Goal: Transaction & Acquisition: Purchase product/service

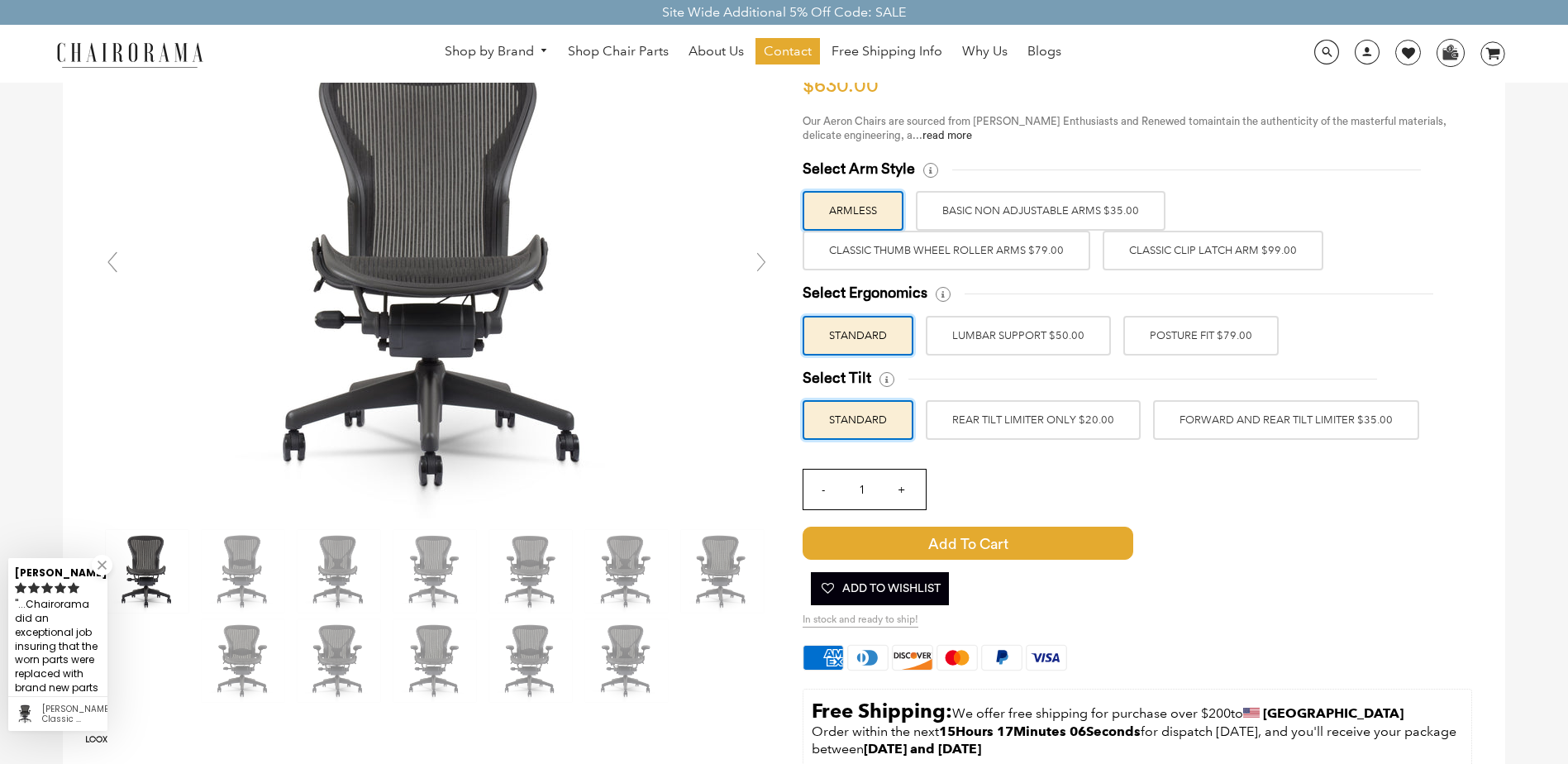
scroll to position [83, 0]
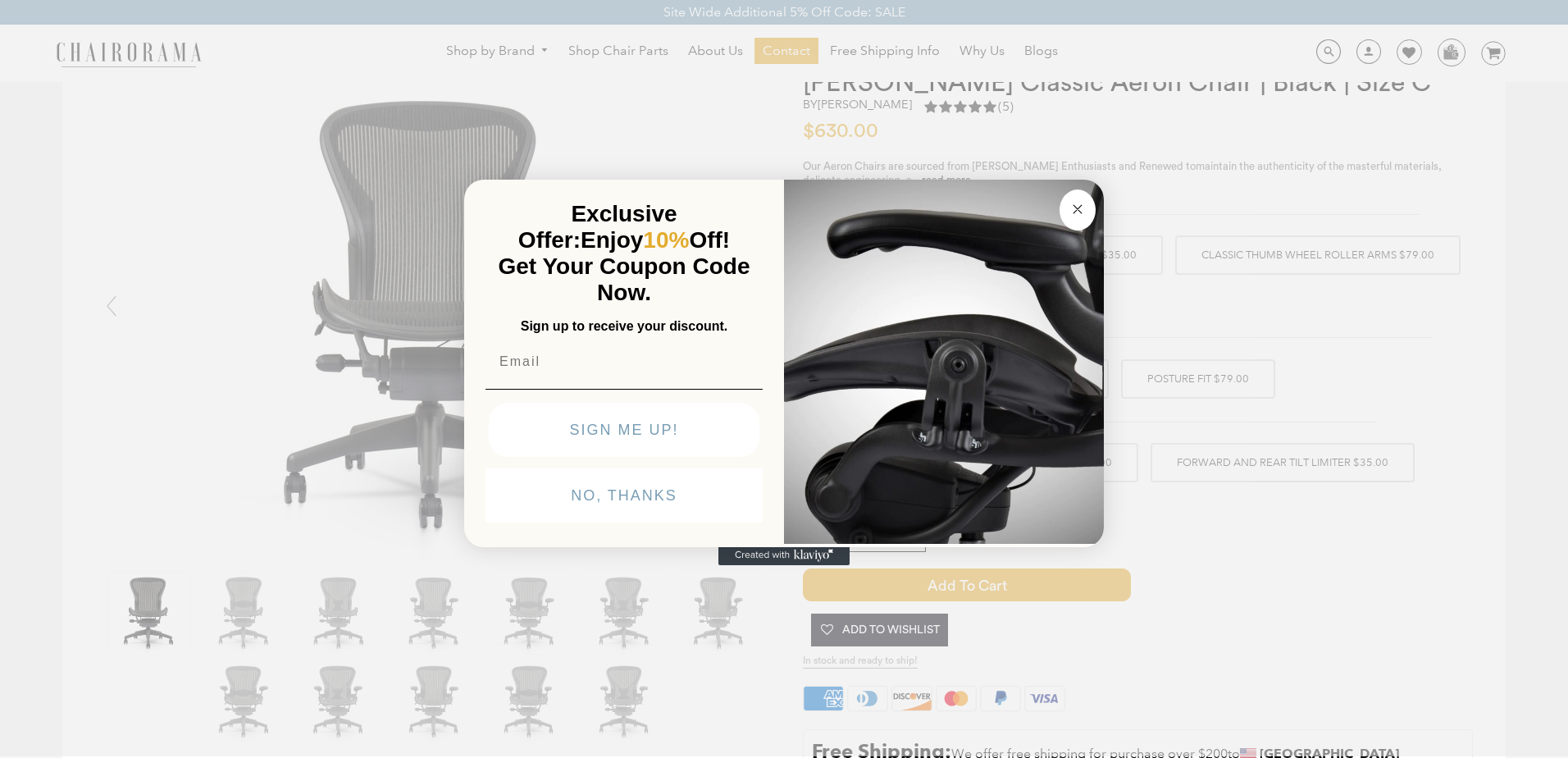
click at [1078, 202] on circle "Close dialog" at bounding box center [1078, 210] width 19 height 19
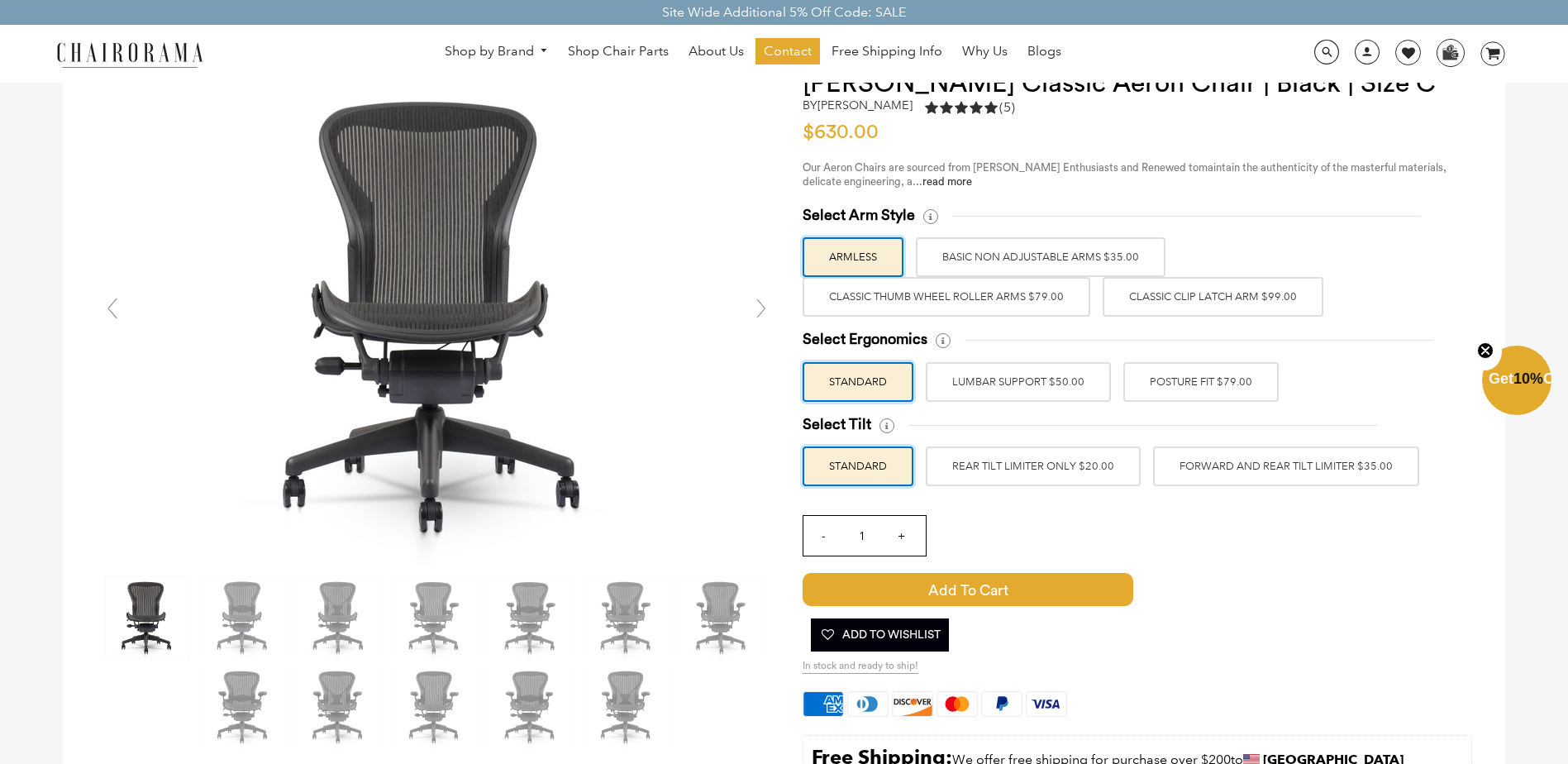
click at [1053, 245] on label "BASIC NON ADJUSTABLE ARMS $35.00" at bounding box center [1040, 257] width 249 height 39
click at [0, 0] on input "BASIC NON ADJUSTABLE ARMS $35.00" at bounding box center [0, 0] width 0 height 0
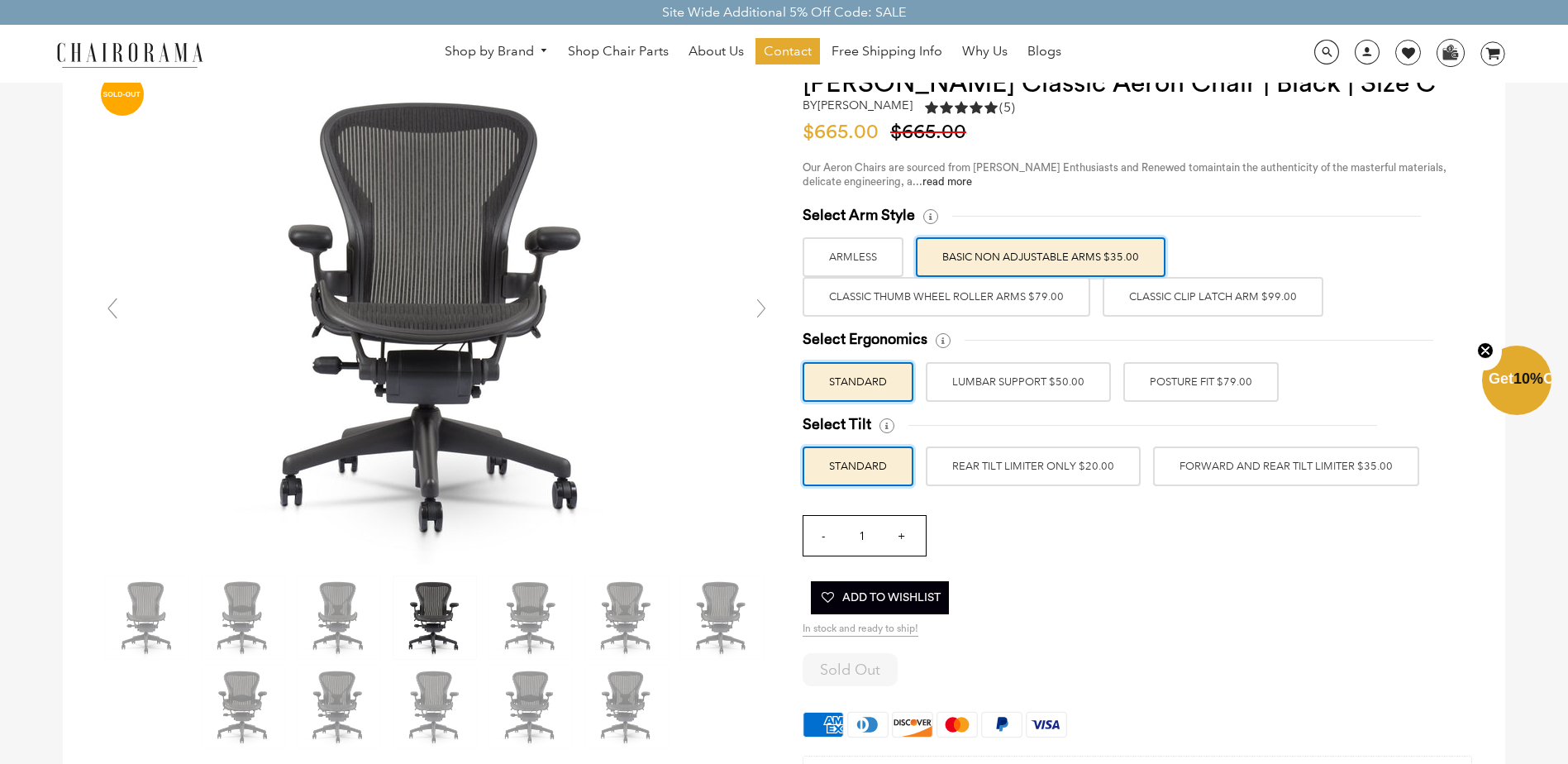
click at [888, 292] on label "Classic Thumb Wheel Roller Arms $79.00" at bounding box center [946, 296] width 288 height 39
click at [0, 0] on input "Classic Thumb Wheel Roller Arms $79.00" at bounding box center [0, 0] width 0 height 0
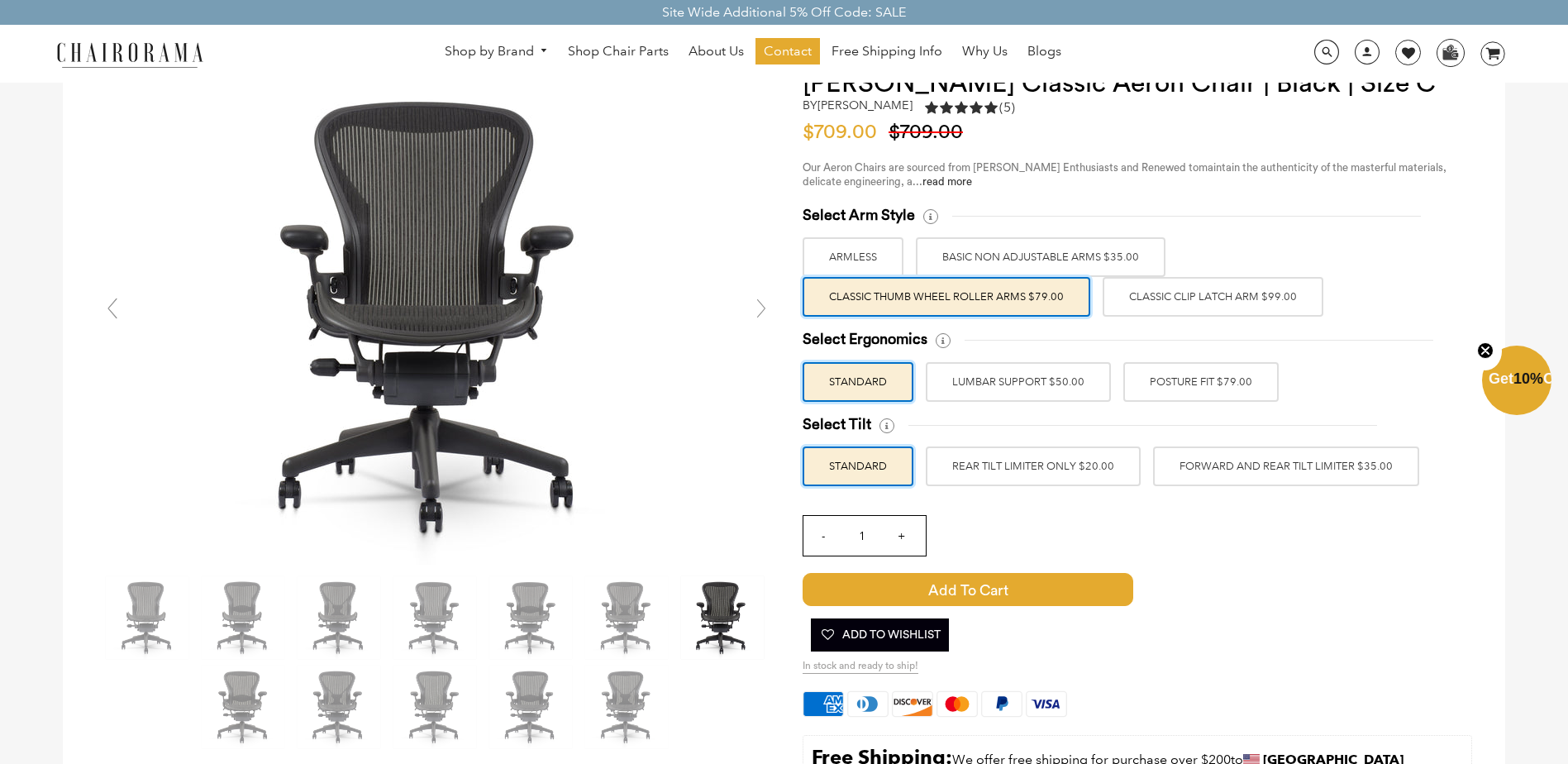
click at [1271, 302] on label "Classic Clip Latch Arm $99.00" at bounding box center [1212, 296] width 220 height 39
click at [0, 0] on input "Classic Clip Latch Arm $99.00" at bounding box center [0, 0] width 0 height 0
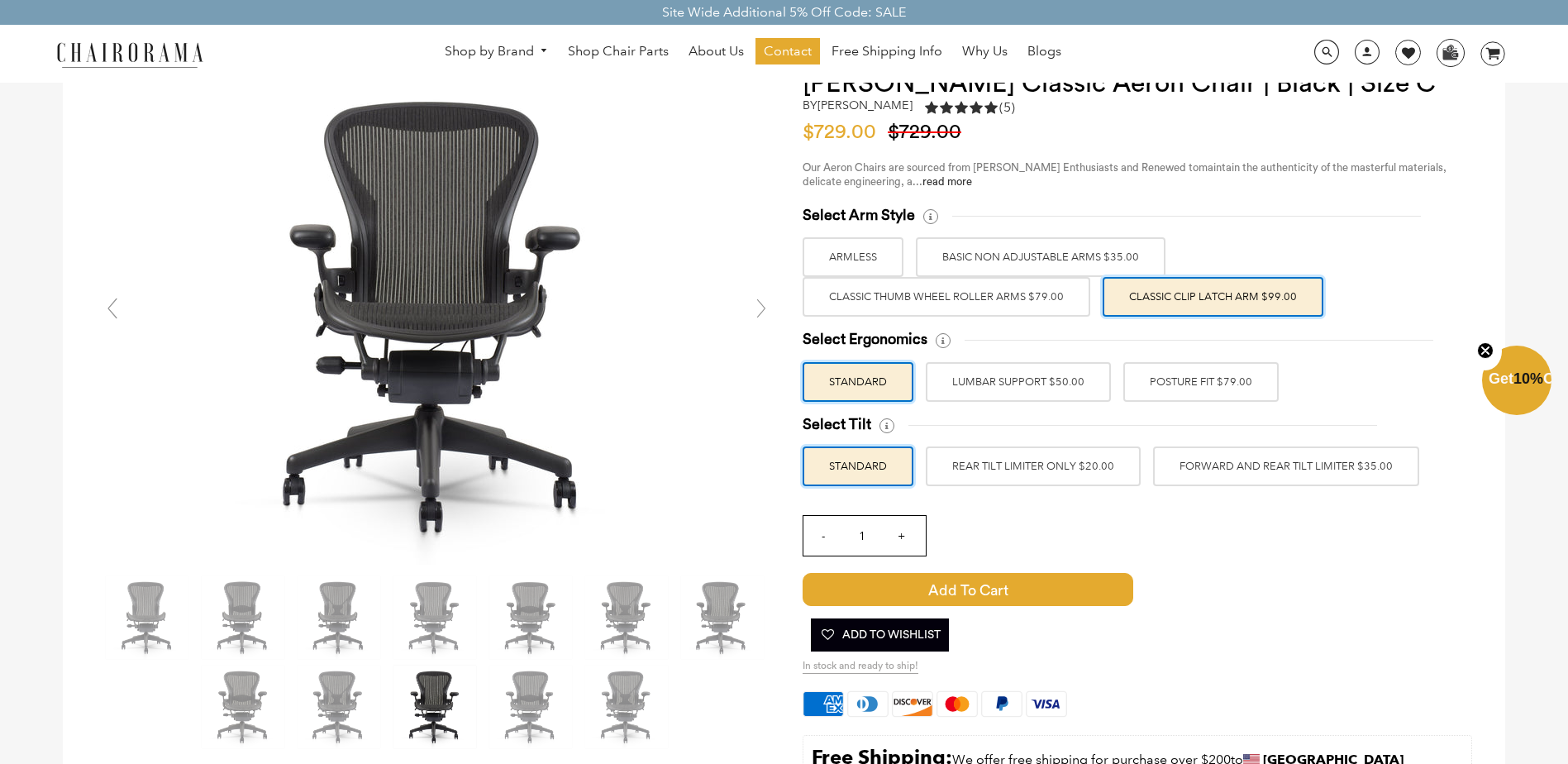
click at [903, 304] on label "Classic Thumb Wheel Roller Arms $79.00" at bounding box center [946, 296] width 288 height 39
click at [0, 0] on input "Classic Thumb Wheel Roller Arms $79.00" at bounding box center [0, 0] width 0 height 0
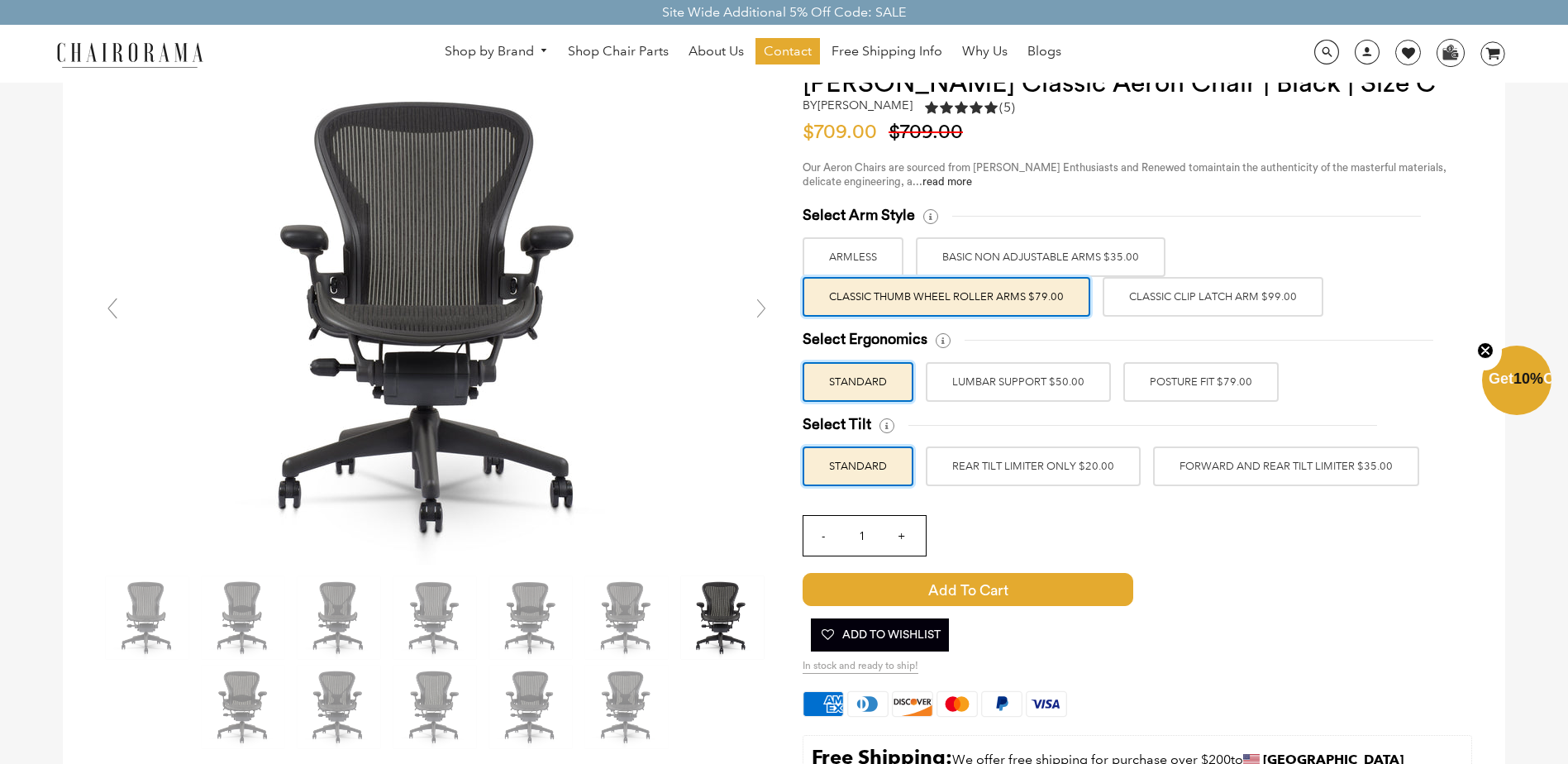
click at [1075, 381] on label "LUMBAR SUPPORT $50.00" at bounding box center [1018, 381] width 185 height 39
click at [0, 0] on input "LUMBAR SUPPORT $50.00" at bounding box center [0, 0] width 0 height 0
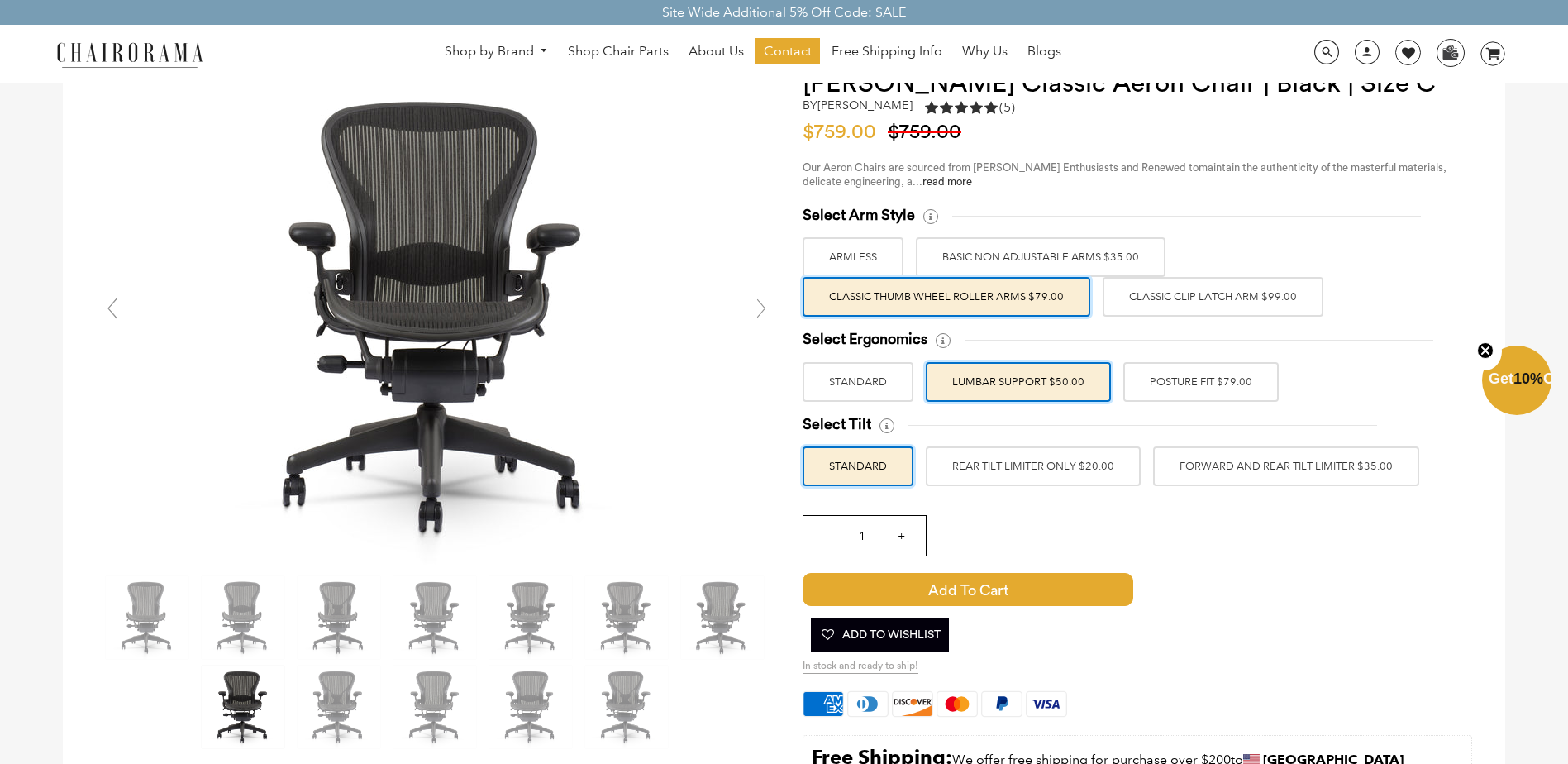
click at [1197, 387] on label "POSTURE FIT $79.00" at bounding box center [1201, 381] width 156 height 39
click at [0, 0] on input "POSTURE FIT $79.00" at bounding box center [0, 0] width 0 height 0
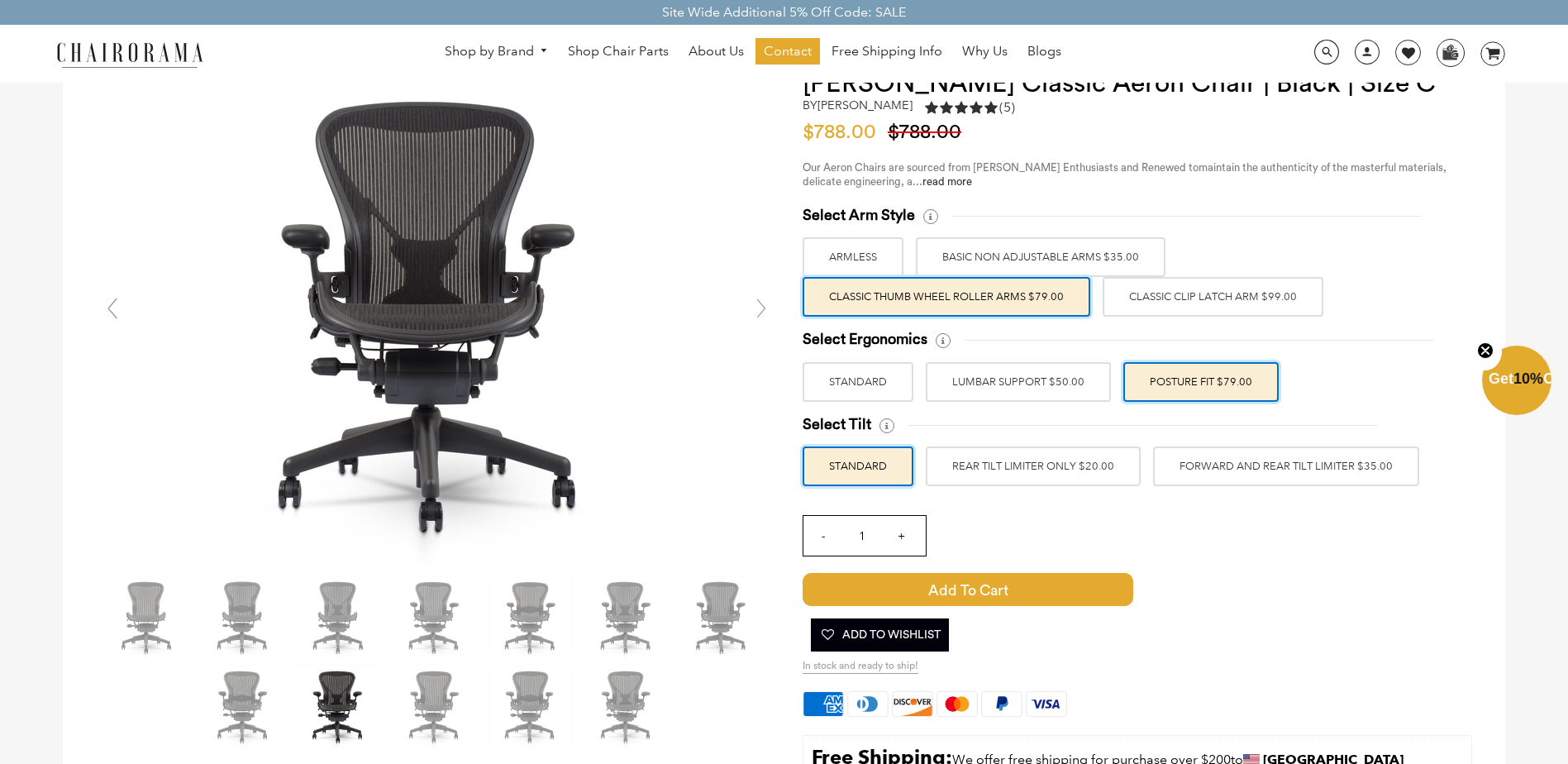
click at [874, 383] on label "STANDARD" at bounding box center [857, 381] width 111 height 39
click at [0, 0] on input "STANDARD" at bounding box center [0, 0] width 0 height 0
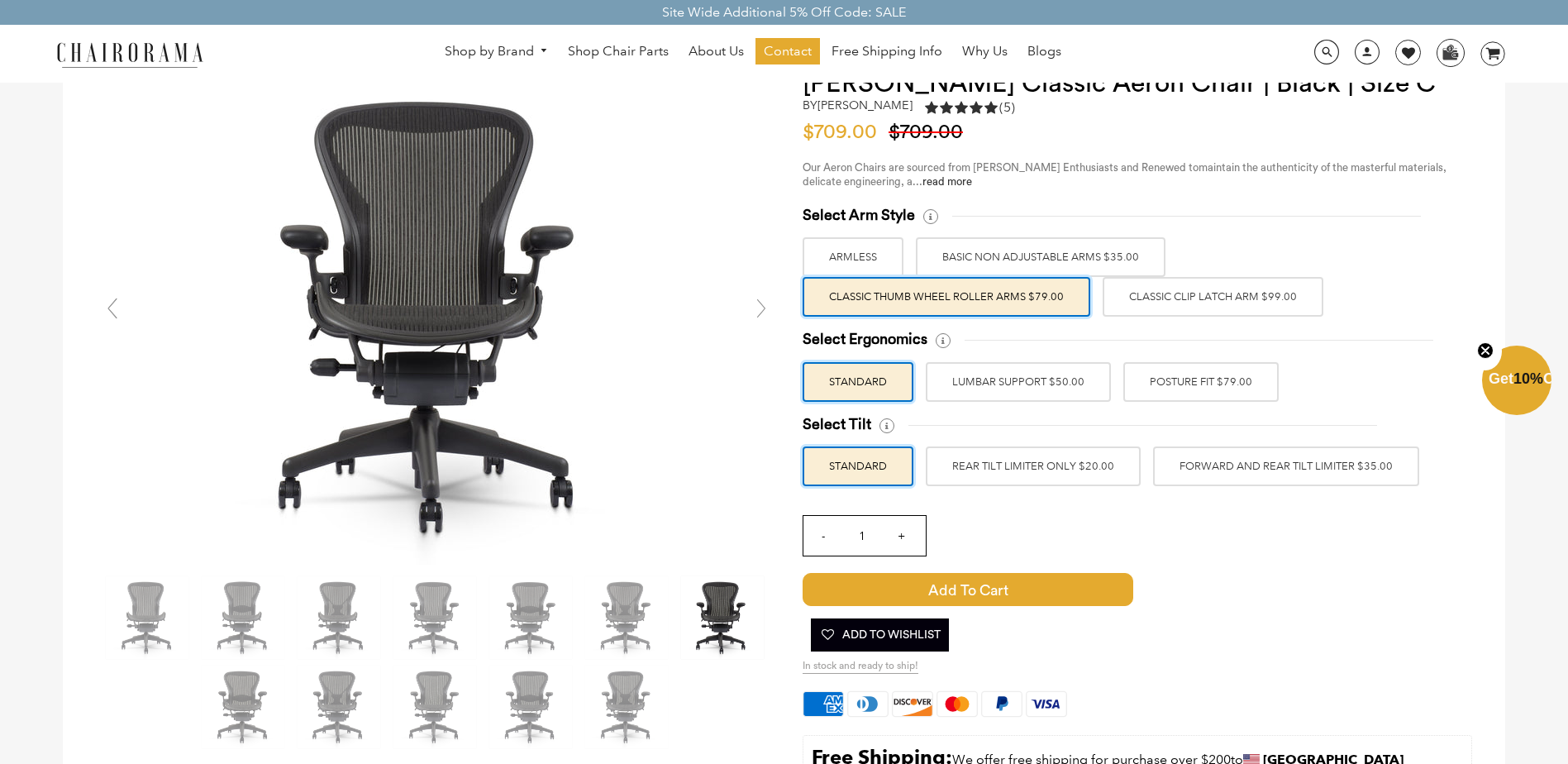
click at [1043, 469] on label "REAR TILT LIMITER ONLY $20.00" at bounding box center [1032, 466] width 215 height 39
click at [0, 0] on input "REAR TILT LIMITER ONLY $20.00" at bounding box center [0, 0] width 0 height 0
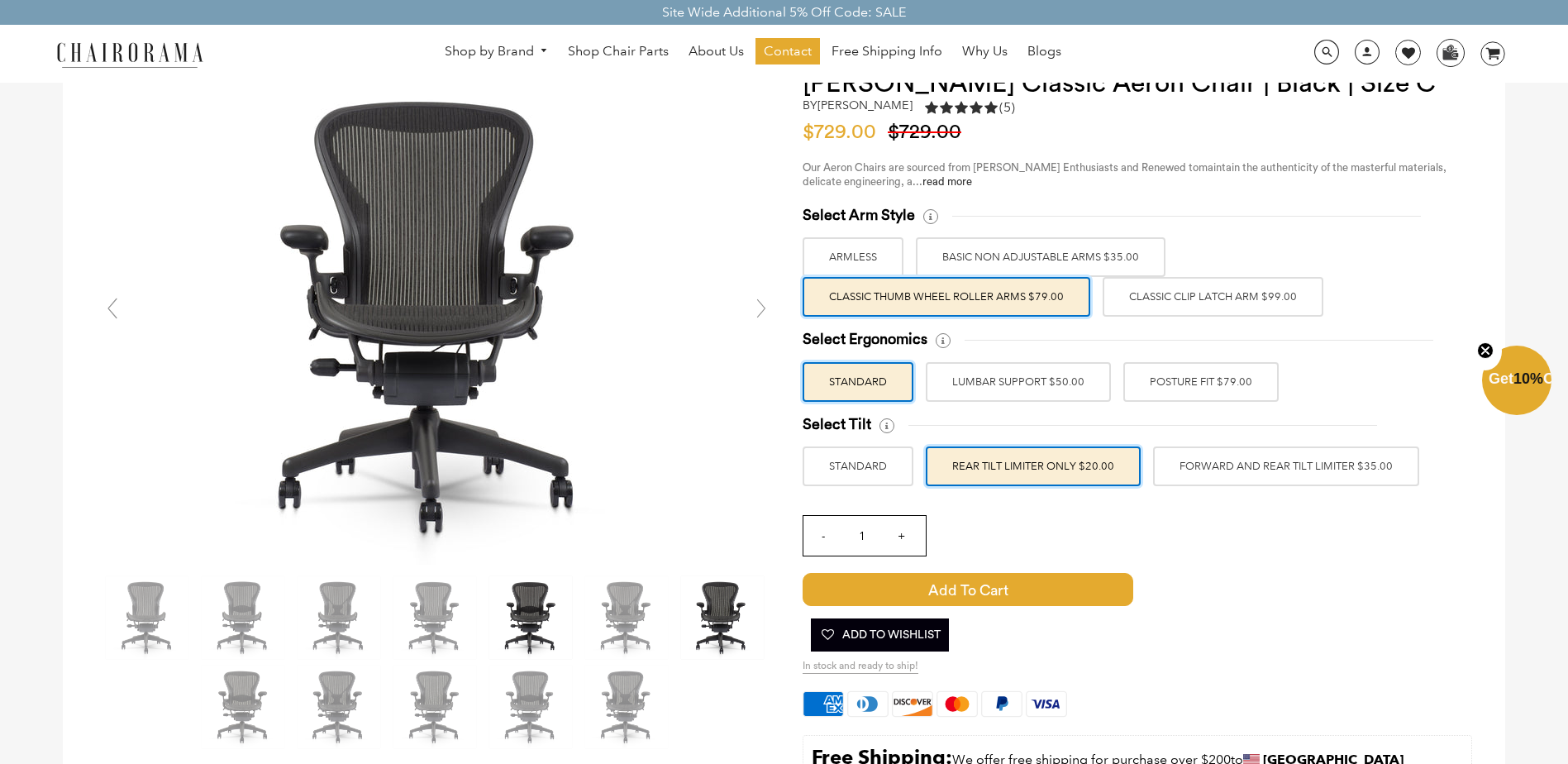
click at [549, 598] on img at bounding box center [531, 618] width 83 height 83
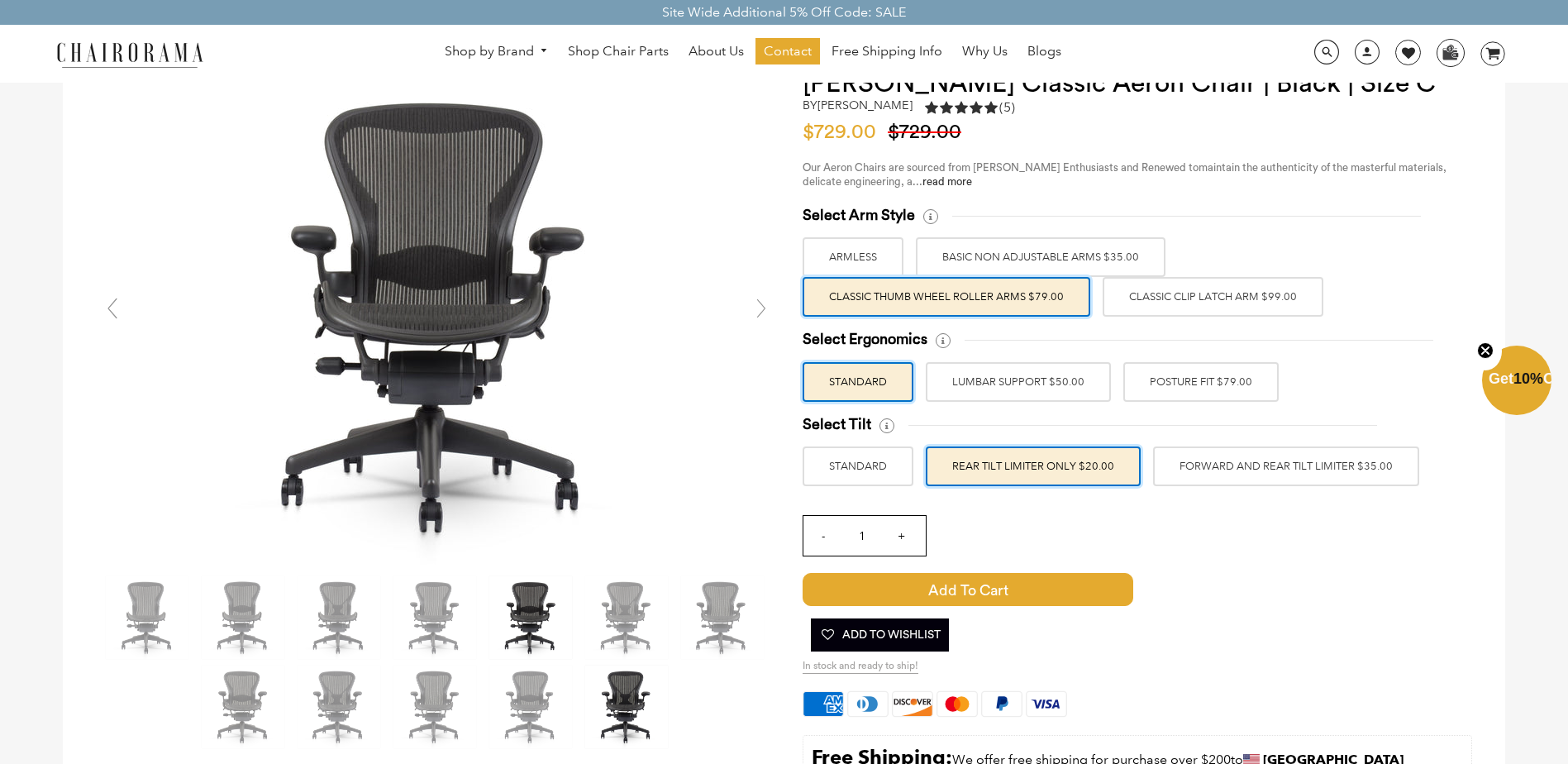
click at [605, 691] on img at bounding box center [626, 707] width 83 height 83
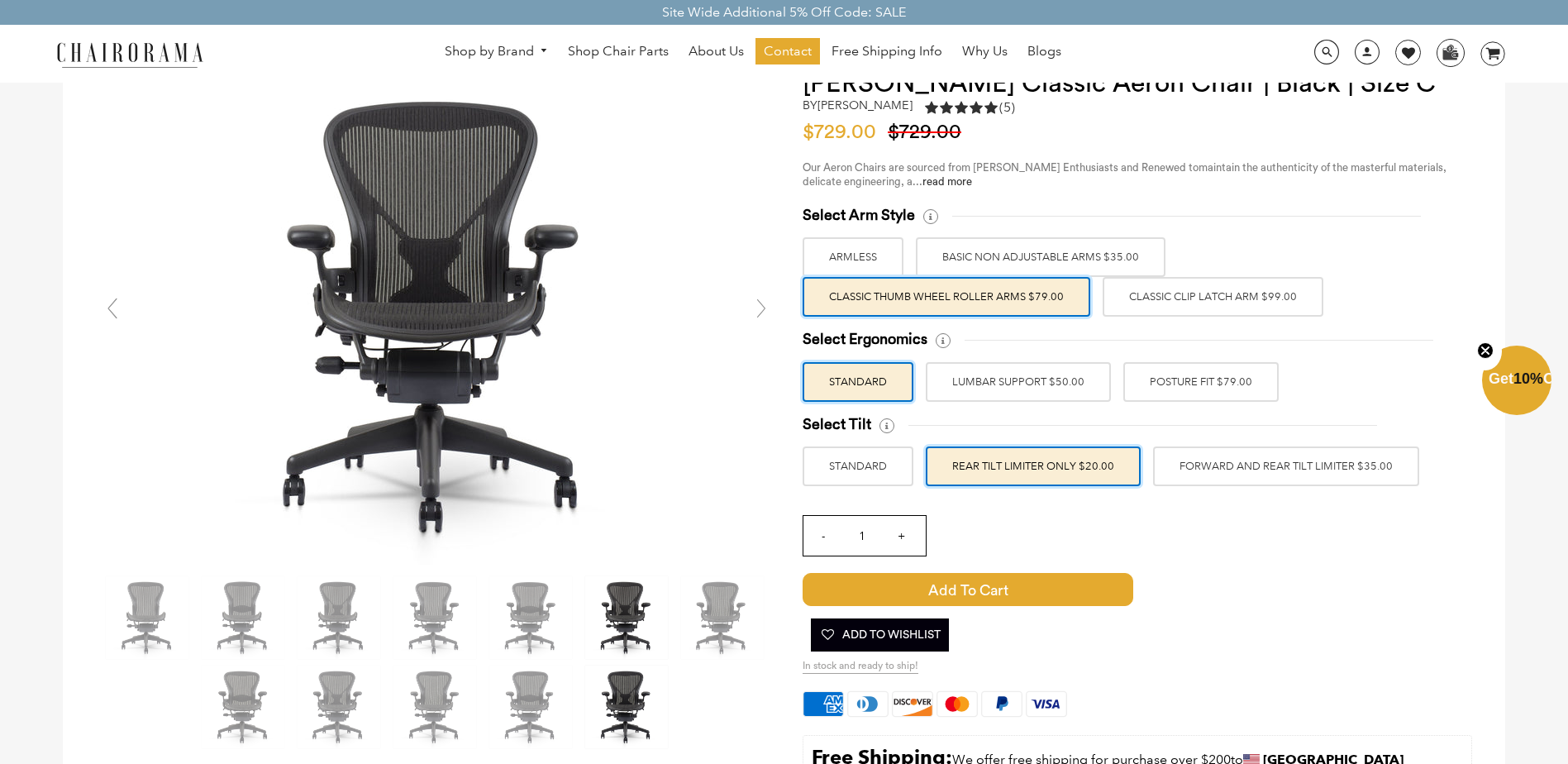
click at [586, 650] on img at bounding box center [626, 618] width 83 height 83
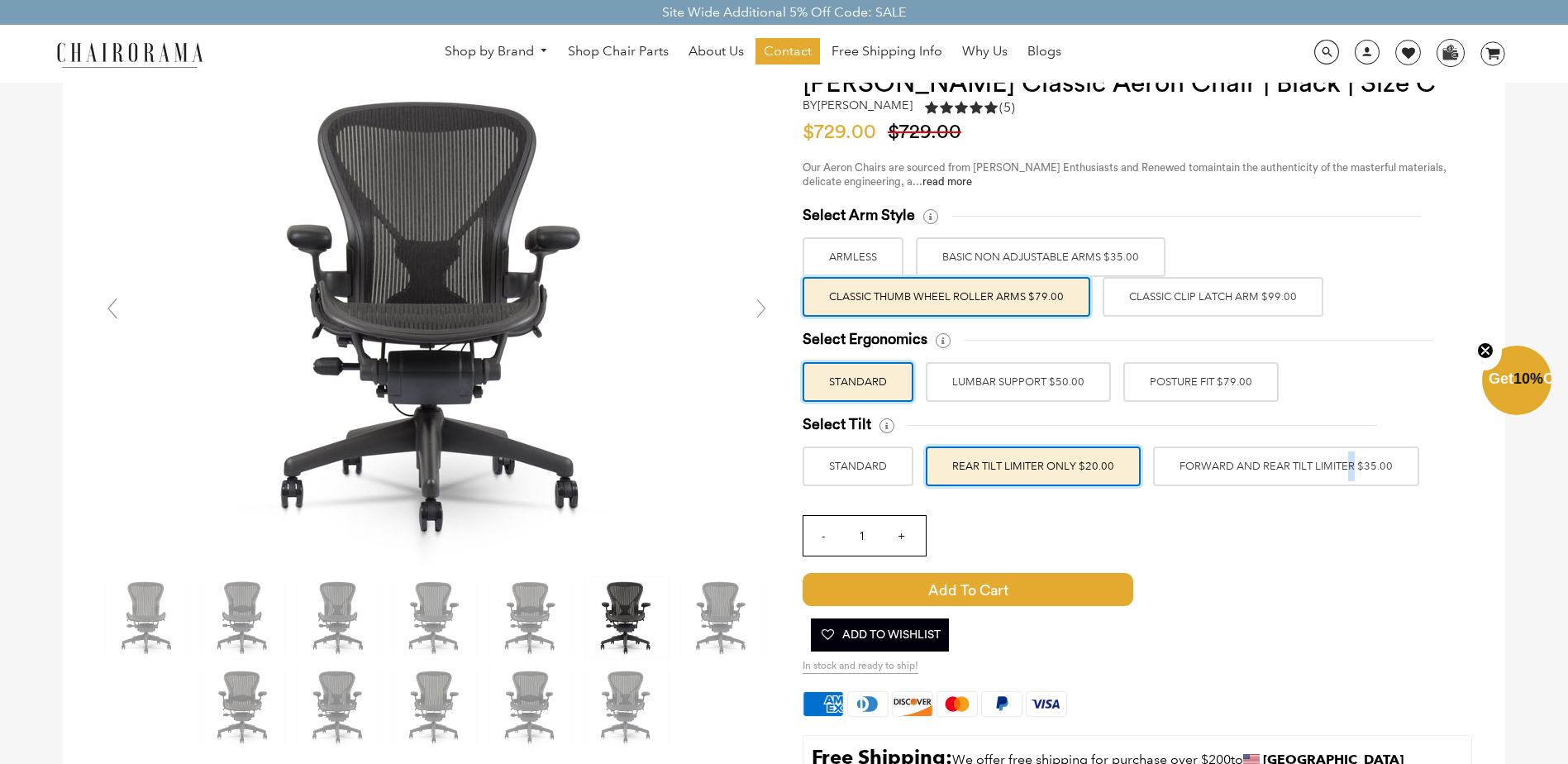
click at [1295, 464] on label "FORWARD AND REAR TILT LIMITER $35.00" at bounding box center [1286, 466] width 266 height 39
drag, startPoint x: 1295, startPoint y: 464, endPoint x: 1248, endPoint y: 467, distance: 47.1
click at [1248, 467] on label "FORWARD AND REAR TILT LIMITER $35.00" at bounding box center [1286, 466] width 266 height 39
click at [0, 0] on input "FORWARD AND REAR TILT LIMITER $35.00" at bounding box center [0, 0] width 0 height 0
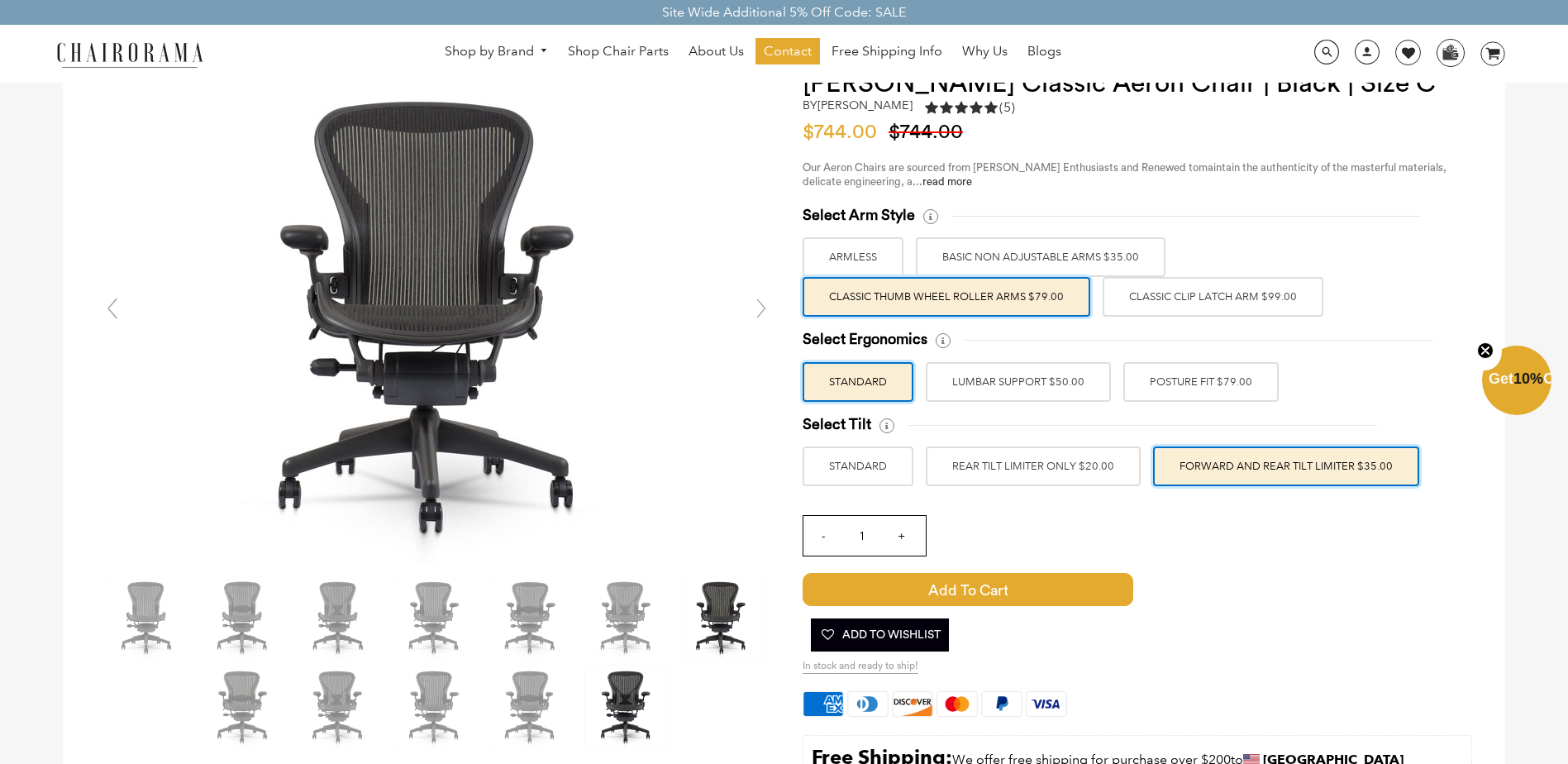
click at [631, 720] on img at bounding box center [626, 707] width 83 height 83
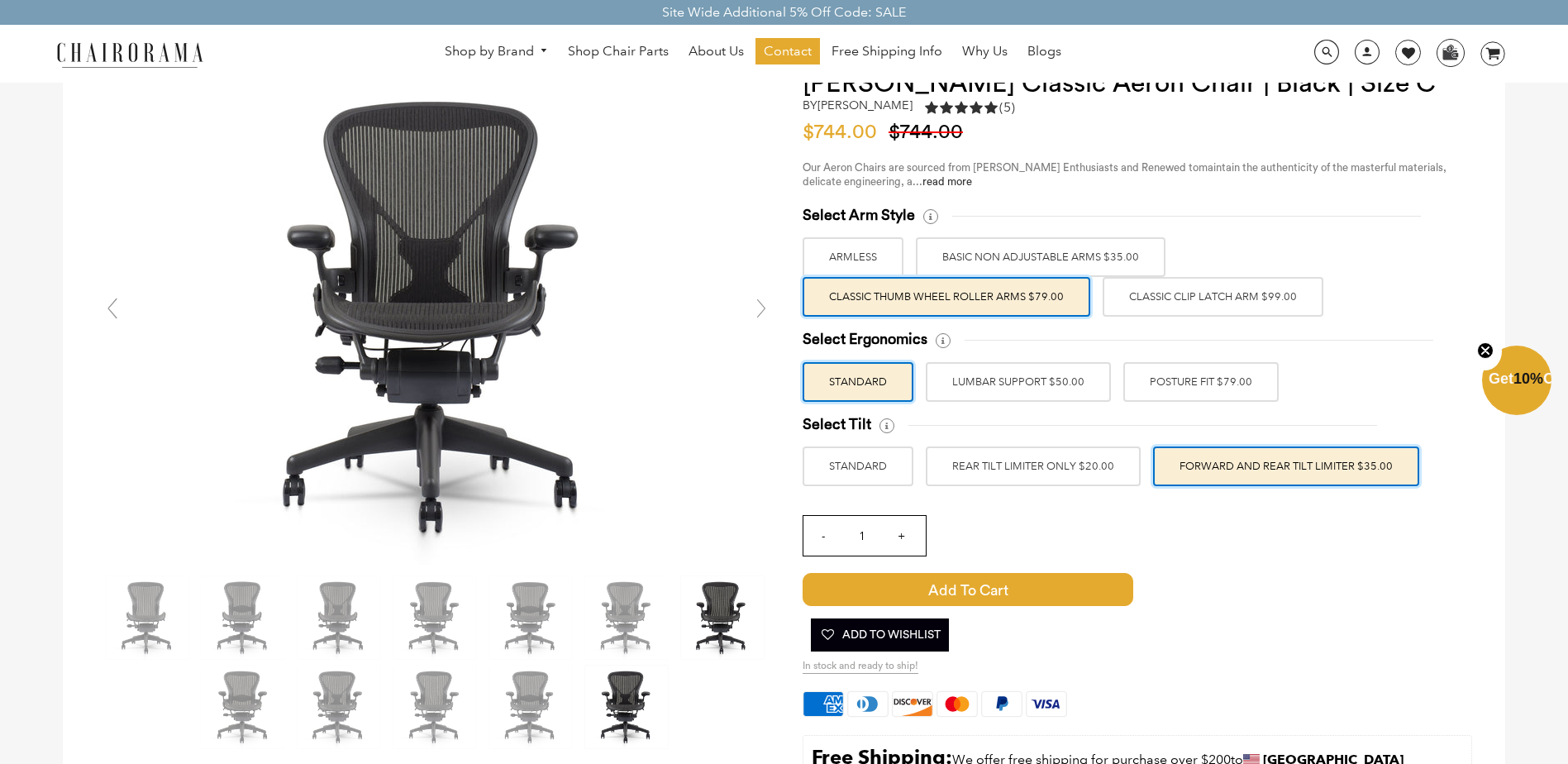
click at [724, 618] on img at bounding box center [722, 618] width 83 height 83
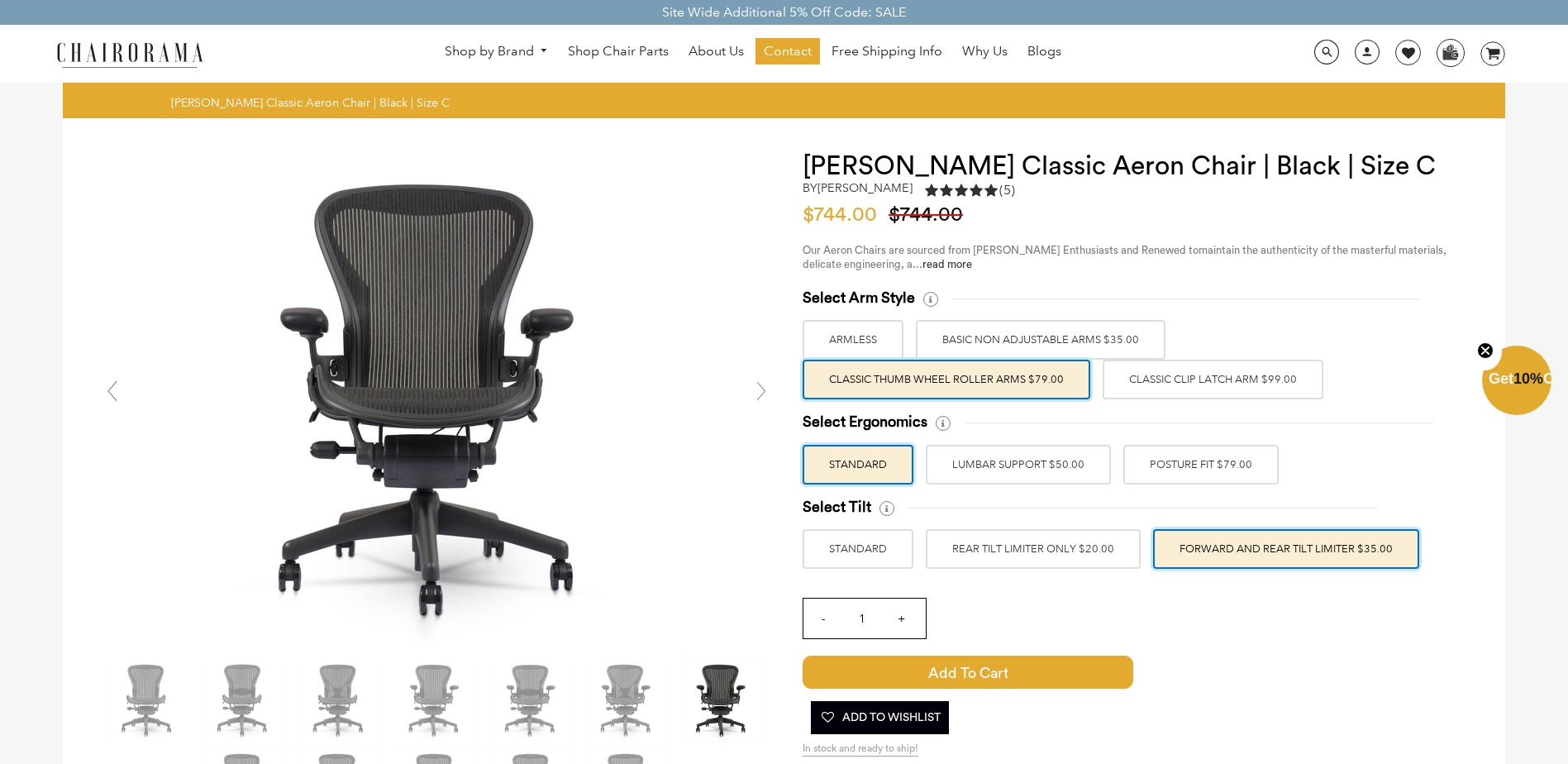
scroll to position [331, 0]
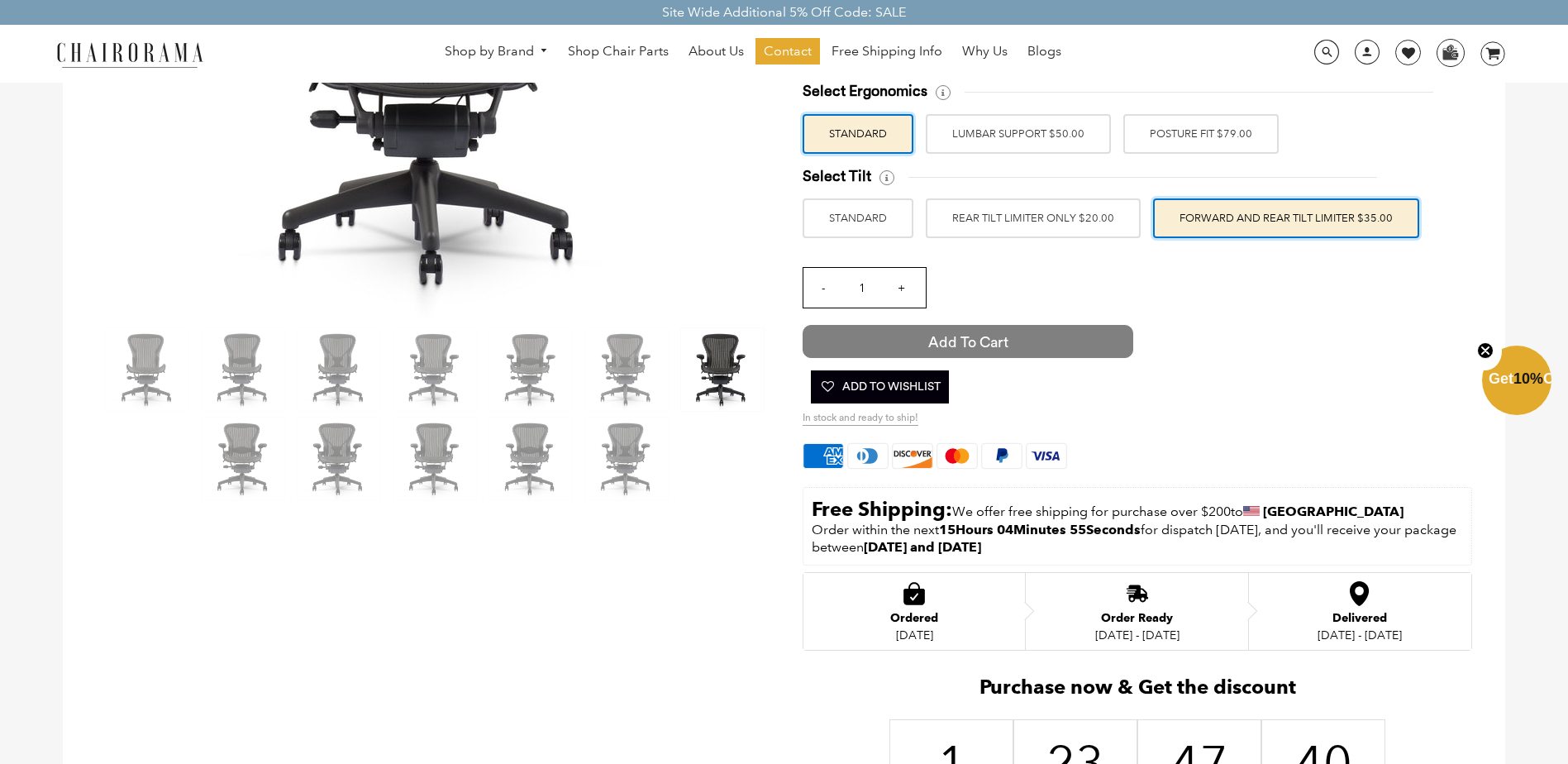
click at [955, 337] on span "Add to Cart" at bounding box center [968, 342] width 331 height 33
